Goal: Task Accomplishment & Management: Manage account settings

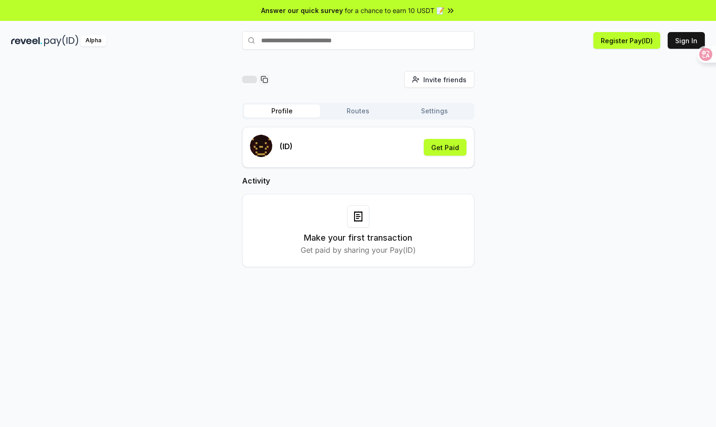
drag, startPoint x: 555, startPoint y: 189, endPoint x: 583, endPoint y: 125, distance: 70.1
click at [556, 188] on div "Invite friends Invite Profile Routes Settings (ID) Get Paid Activity Make your …" at bounding box center [358, 176] width 694 height 211
